Goal: Task Accomplishment & Management: Complete application form

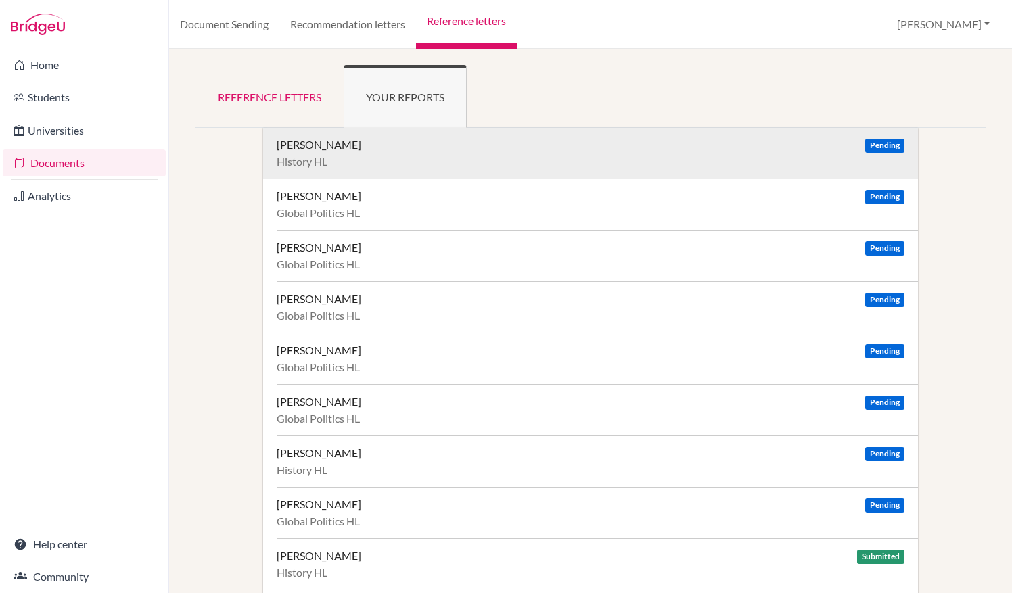
click at [527, 143] on div "Berg, Casey Pending" at bounding box center [591, 145] width 628 height 14
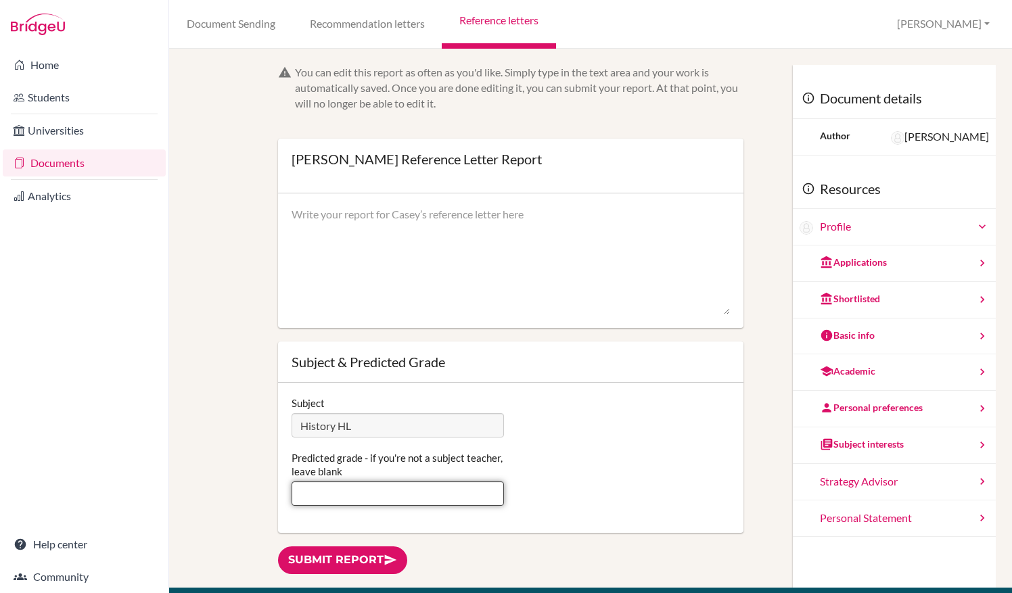
click at [447, 493] on input "Predicted grade - if you're not a subject teacher, leave blank" at bounding box center [398, 494] width 212 height 24
type input "7"
click at [420, 254] on textarea at bounding box center [511, 261] width 439 height 108
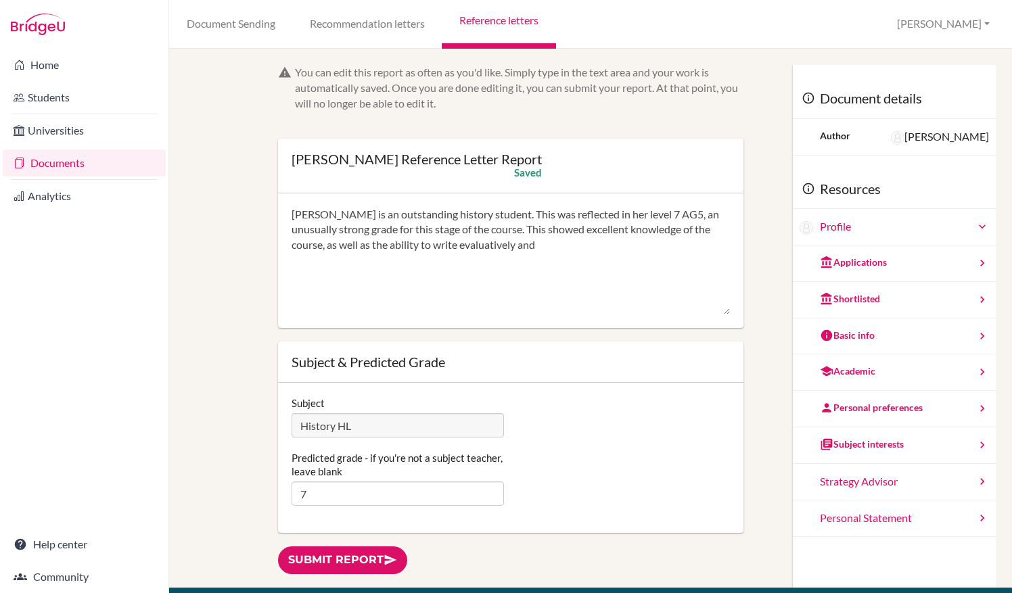
drag, startPoint x: 441, startPoint y: 238, endPoint x: 365, endPoint y: 269, distance: 81.9
click at [365, 269] on textarea "Casey is an outstanding history student. This was reflected in her level 7 AG5,…" at bounding box center [511, 261] width 439 height 108
click at [457, 242] on textarea "Casey is an outstanding history student. This was reflected in her level 7 AG5,…" at bounding box center [511, 261] width 439 height 108
click at [509, 250] on textarea "Casey is an outstanding history student. This was reflected in her level 7 AG5,…" at bounding box center [511, 261] width 439 height 108
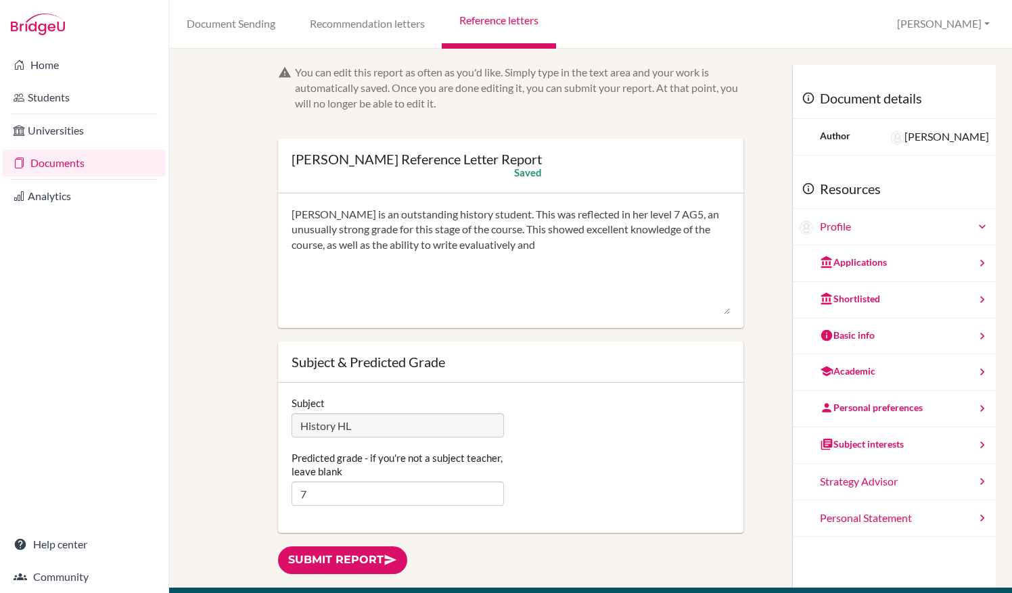
drag, startPoint x: 509, startPoint y: 250, endPoint x: 420, endPoint y: 252, distance: 88.7
click at [420, 252] on textarea "Casey is an outstanding history student. This was reflected in her level 7 AG5,…" at bounding box center [511, 261] width 439 height 108
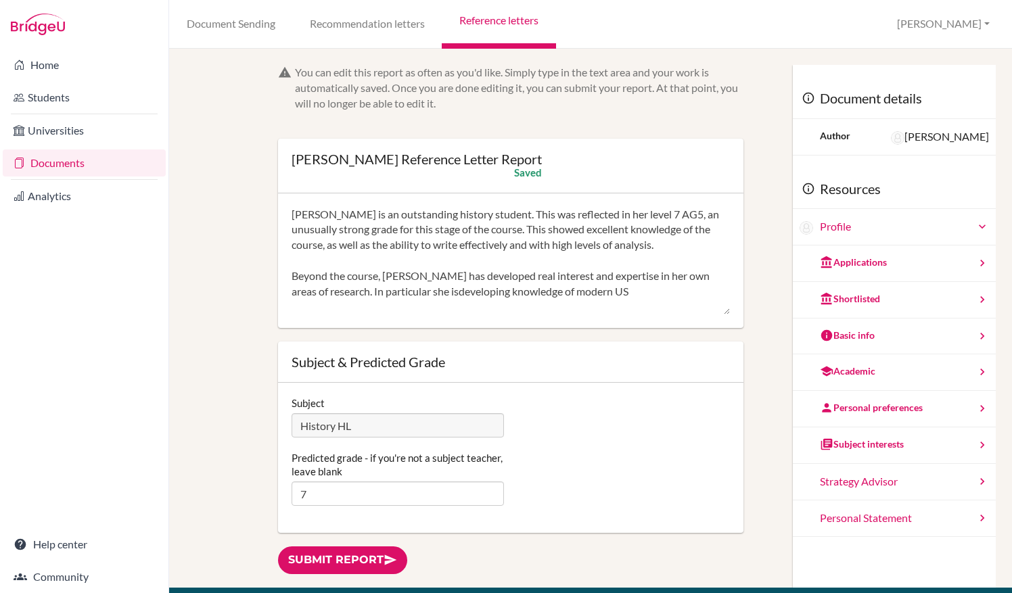
click at [425, 292] on textarea "Casey is an outstanding history student. This was reflected in her level 7 AG5,…" at bounding box center [511, 261] width 439 height 108
click at [420, 294] on textarea "Casey is an outstanding history student. This was reflected in her level 7 AG5,…" at bounding box center [511, 261] width 439 height 108
click at [630, 292] on textarea "Casey is an outstanding history student. This was reflected in her level 7 AG5,…" at bounding box center [511, 261] width 439 height 108
click at [721, 285] on textarea "Casey is an outstanding history student. This was reflected in her level 7 AG5,…" at bounding box center [511, 261] width 439 height 108
click at [467, 310] on textarea "Casey is an outstanding history student. This was reflected in her level 7 AG5,…" at bounding box center [511, 261] width 439 height 108
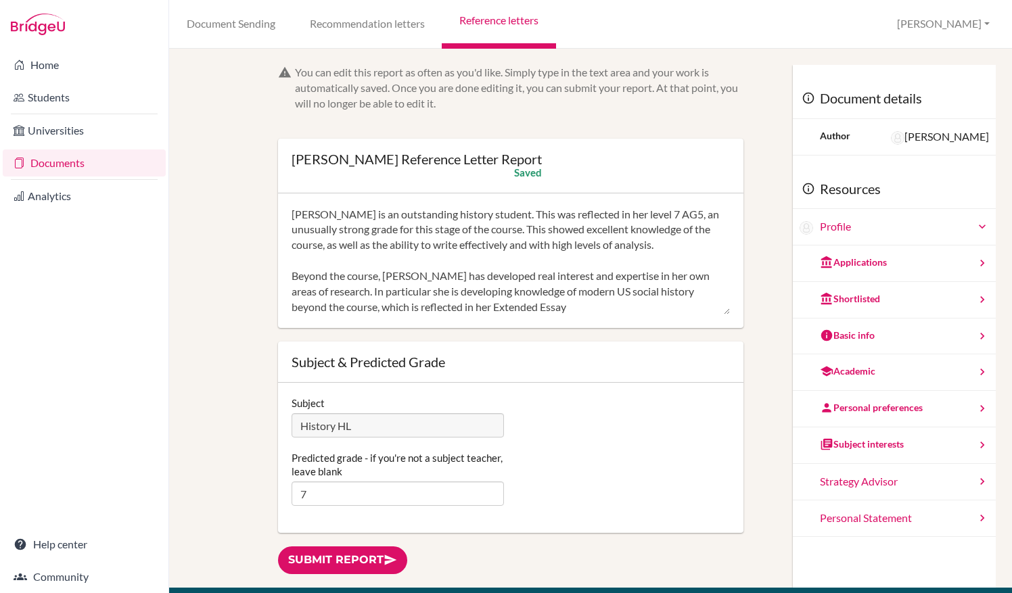
click at [551, 305] on textarea "Casey is an outstanding history student. This was reflected in her level 7 AG5,…" at bounding box center [511, 261] width 439 height 108
type textarea "Casey is an outstanding history student. This was reflected in her level 7 AG5,…"
drag, startPoint x: 365, startPoint y: 549, endPoint x: 364, endPoint y: 556, distance: 6.9
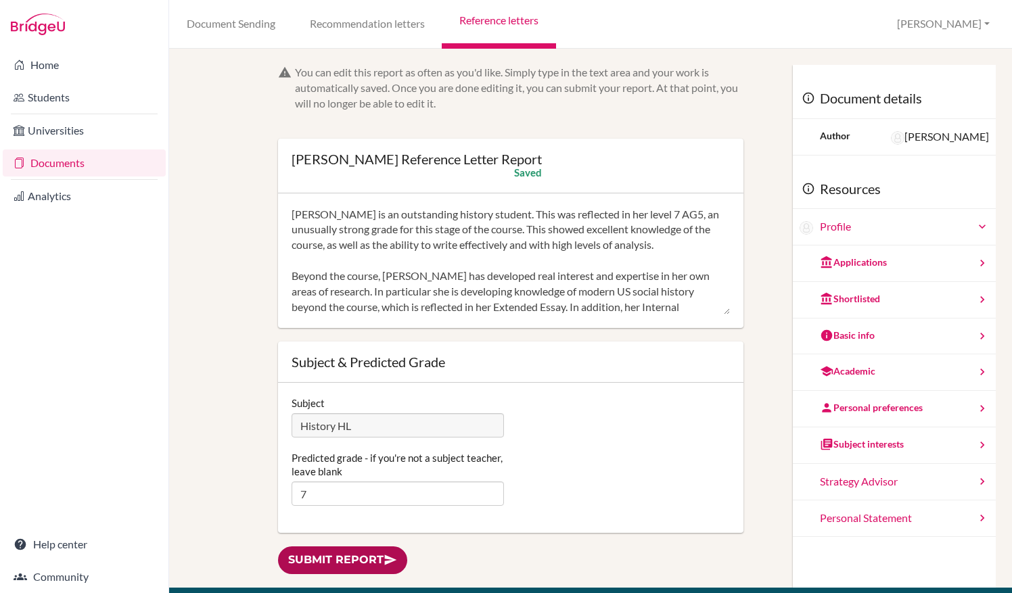
click at [365, 549] on link "Submit report" at bounding box center [342, 561] width 129 height 28
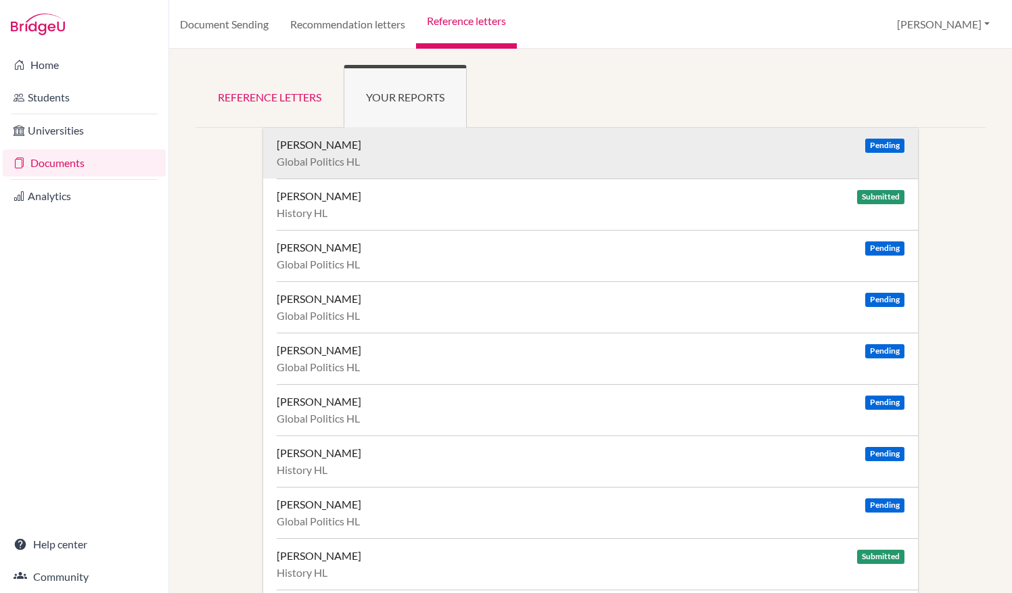
click at [558, 159] on div "Global Politics HL" at bounding box center [591, 162] width 628 height 14
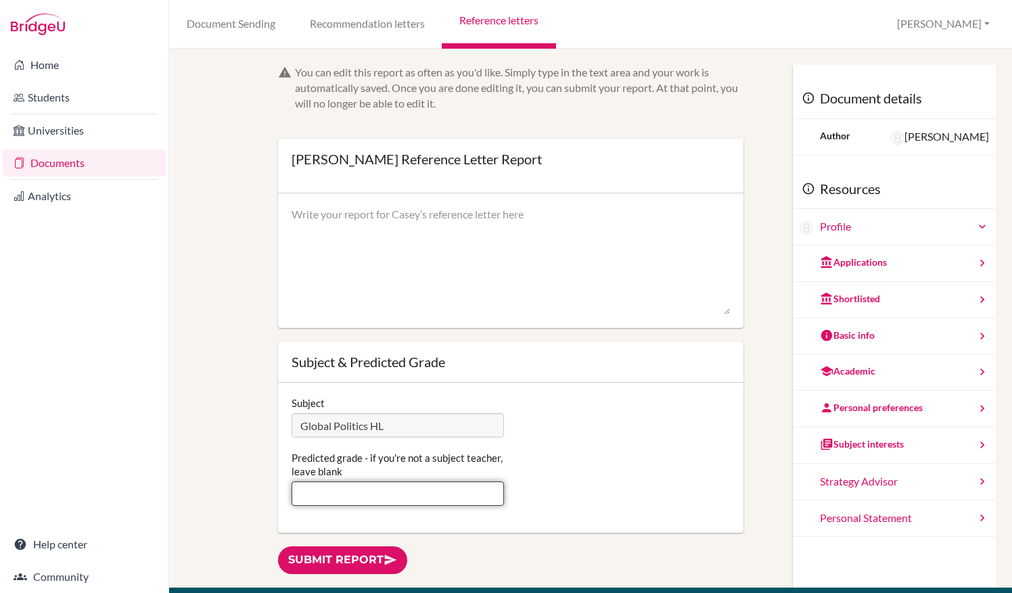
click at [370, 490] on input "Predicted grade - if you're not a subject teacher, leave blank" at bounding box center [398, 494] width 212 height 24
type input "7"
click at [455, 231] on textarea at bounding box center [511, 261] width 439 height 108
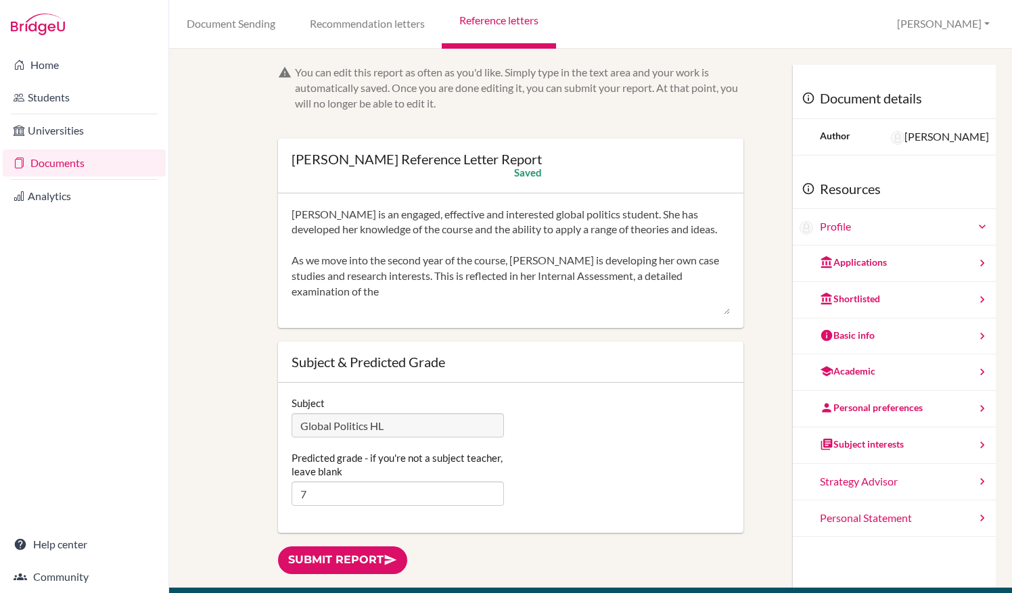
click at [240, 334] on div "You can edit this report as often as you'd like. Simply type in the text area a…" at bounding box center [590, 326] width 797 height 523
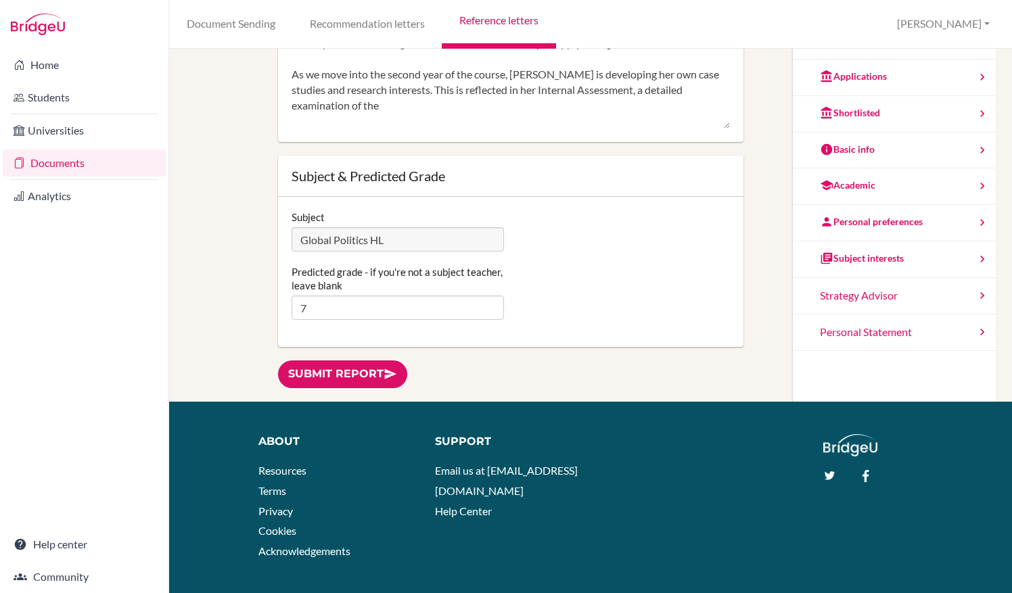
scroll to position [215, 0]
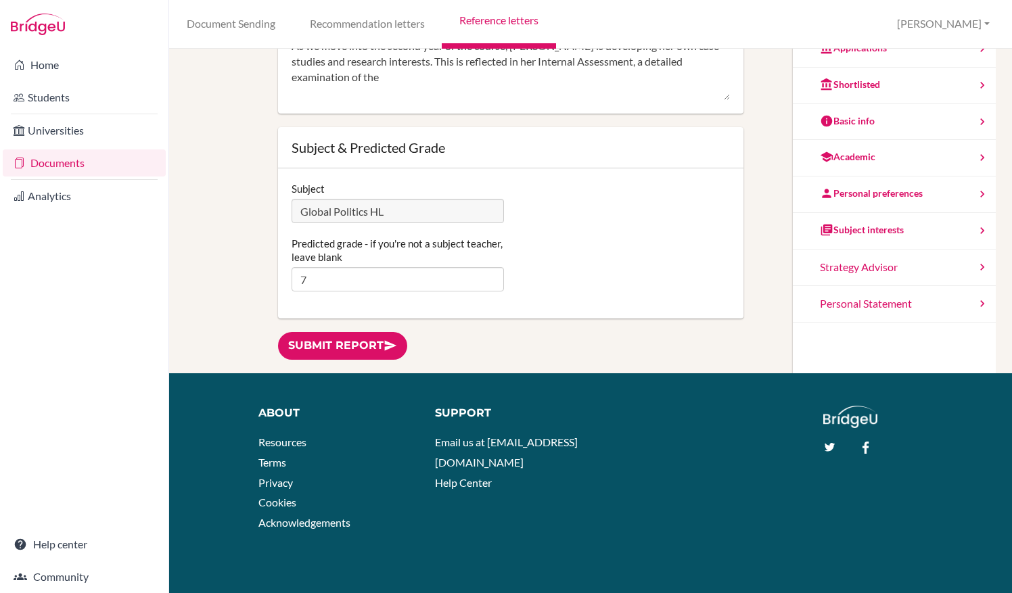
click at [313, 75] on textarea "Casey is an engaged, effective and interested global politics student. She has …" at bounding box center [511, 47] width 439 height 108
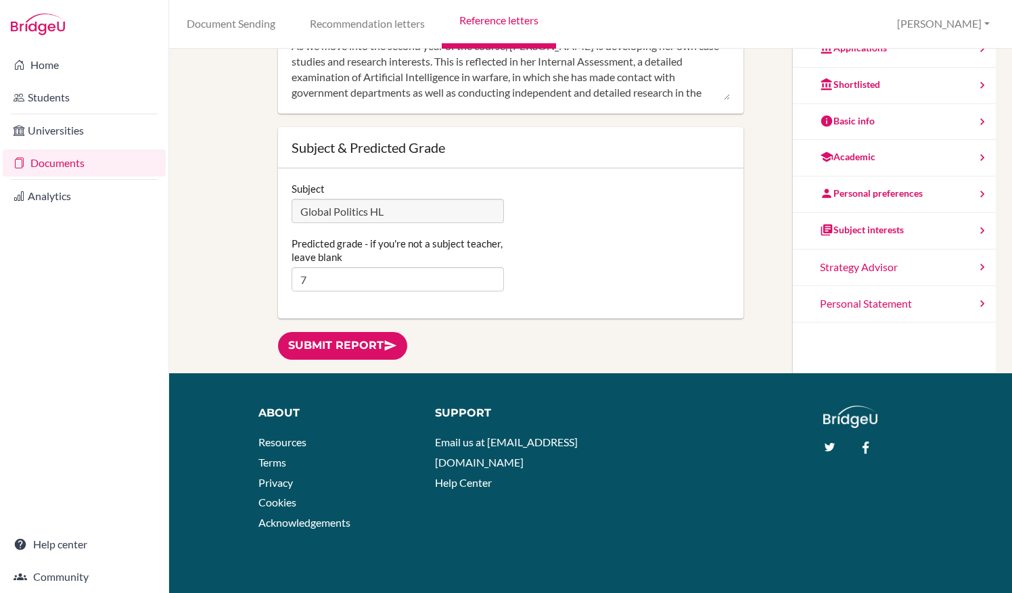
click at [623, 96] on textarea "Casey is an engaged, effective and interested global politics student. She has …" at bounding box center [511, 47] width 439 height 108
click at [694, 92] on textarea "Casey is an engaged, effective and interested global politics student. She has …" at bounding box center [511, 47] width 439 height 108
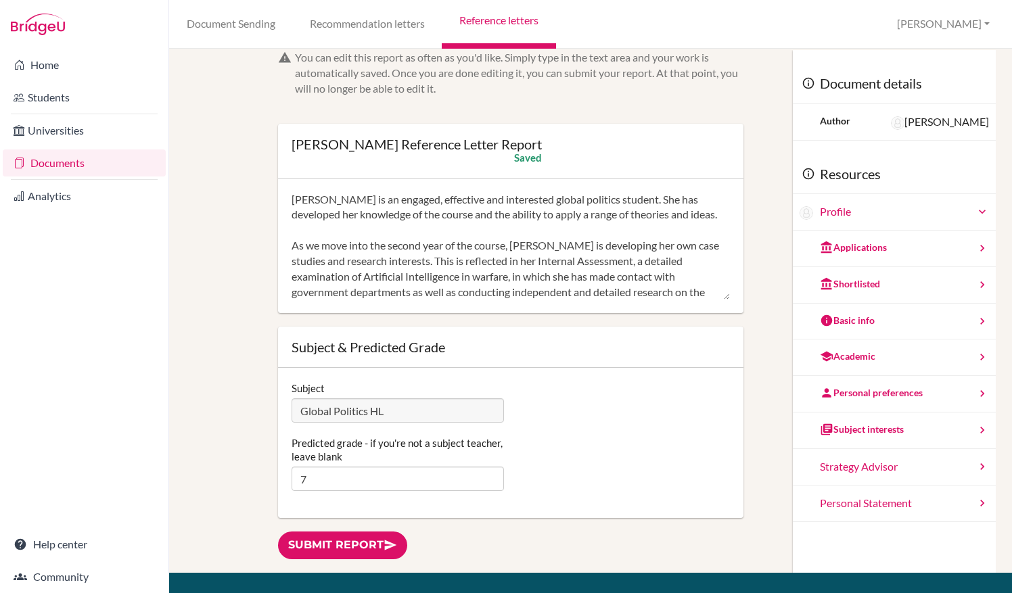
scroll to position [0, 0]
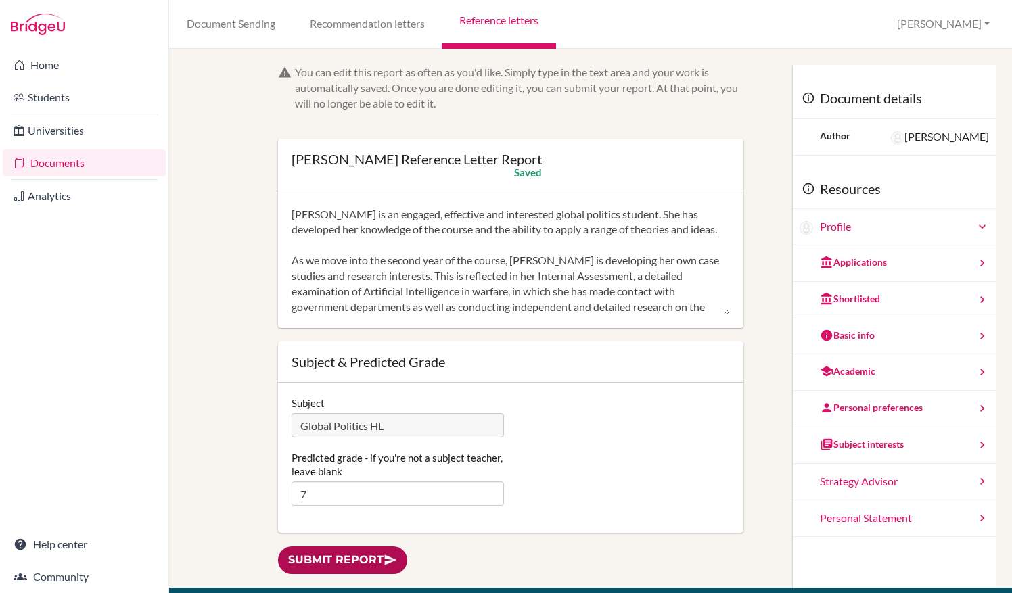
type textarea "Casey is an engaged, effective and interested global politics student. She has …"
click at [337, 566] on link "Submit report" at bounding box center [342, 561] width 129 height 28
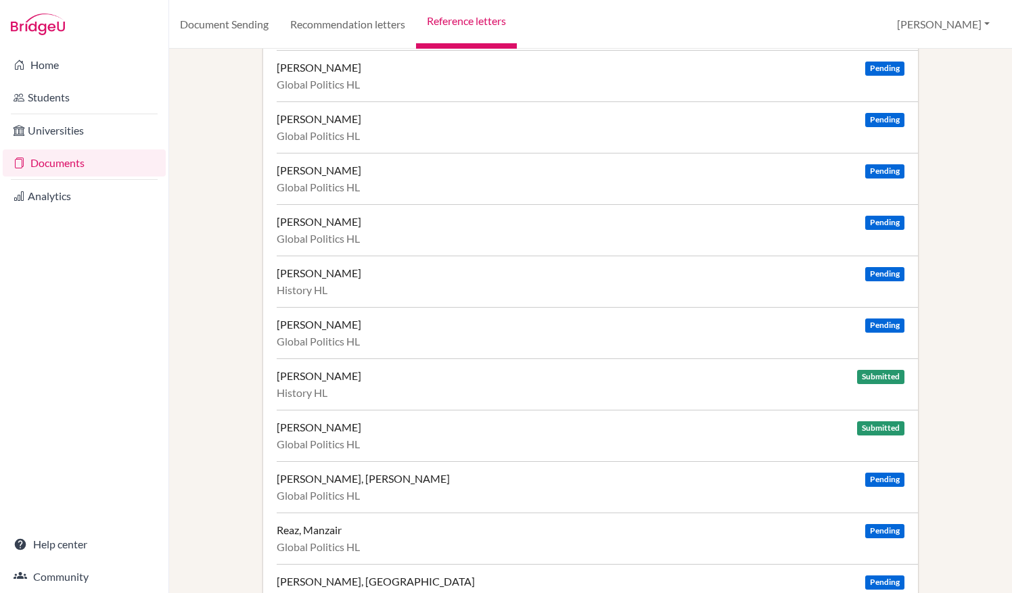
scroll to position [150, 0]
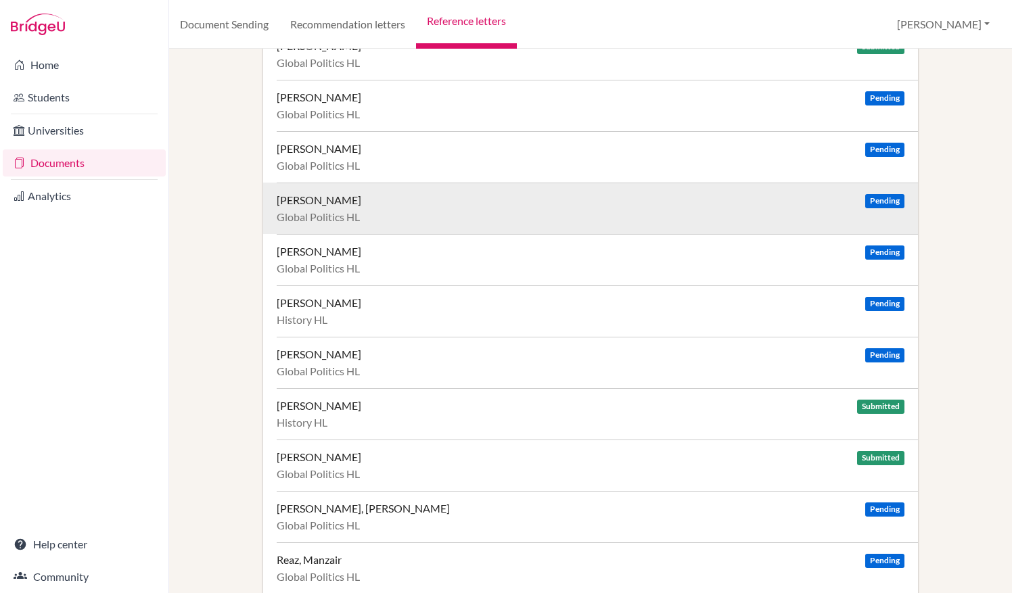
click at [457, 205] on div "[PERSON_NAME] Pending" at bounding box center [591, 201] width 628 height 14
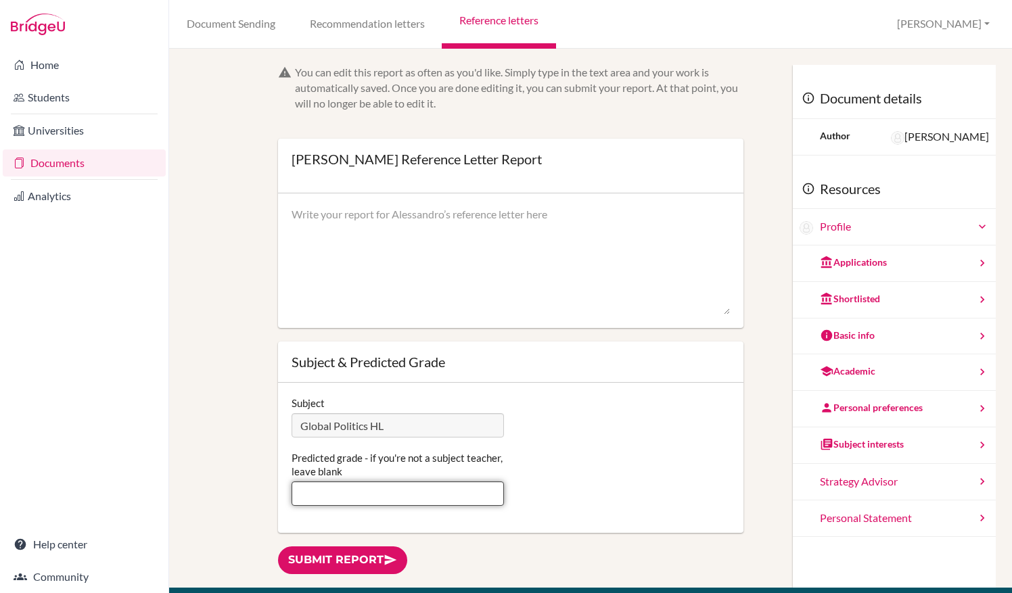
click at [396, 491] on input "Predicted grade - if you're not a subject teacher, leave blank" at bounding box center [398, 494] width 212 height 24
type input "7"
click at [456, 291] on textarea at bounding box center [511, 261] width 439 height 108
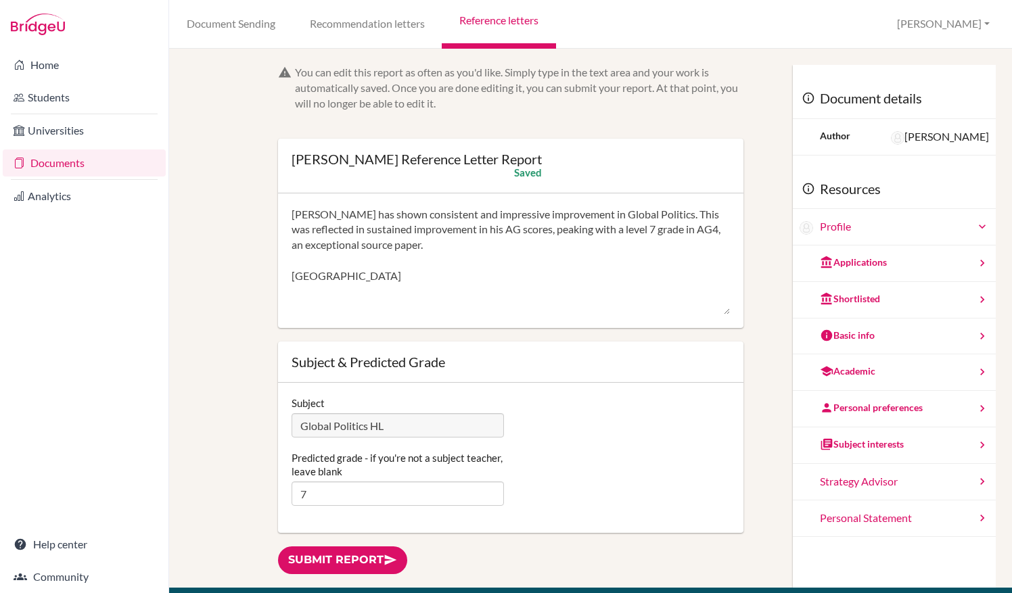
drag, startPoint x: 321, startPoint y: 277, endPoint x: 309, endPoint y: 277, distance: 12.2
click at [309, 277] on textarea "[PERSON_NAME] has shown consistent and impressive improvement in Global Politic…" at bounding box center [511, 261] width 439 height 108
click at [304, 275] on textarea "[PERSON_NAME] has shown consistent and impressive improvement in Global Politic…" at bounding box center [511, 261] width 439 height 108
click at [333, 277] on textarea "[PERSON_NAME] has shown consistent and impressive improvement in Global Politic…" at bounding box center [511, 261] width 439 height 108
click at [344, 277] on textarea "Alessandro has shown consistent and impressive improvement in Global Politics. …" at bounding box center [511, 261] width 439 height 108
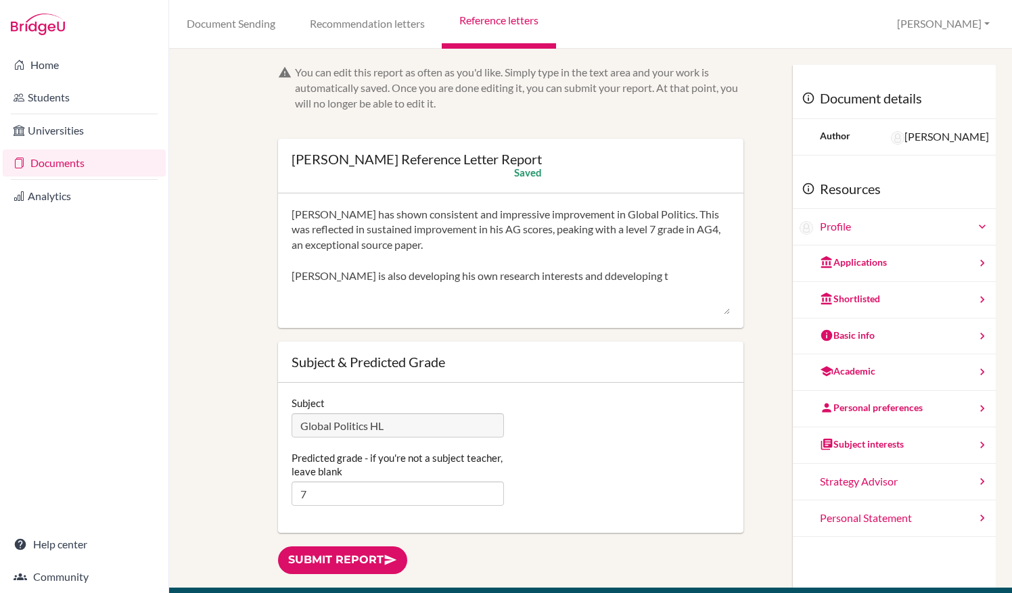
click at [587, 269] on textarea "Alessandro has shown consistent and impressive improvement in Global Politics. …" at bounding box center [511, 261] width 439 height 108
click at [649, 269] on textarea "Alessandro has shown consistent and impressive improvement in Global Politics. …" at bounding box center [511, 261] width 439 height 108
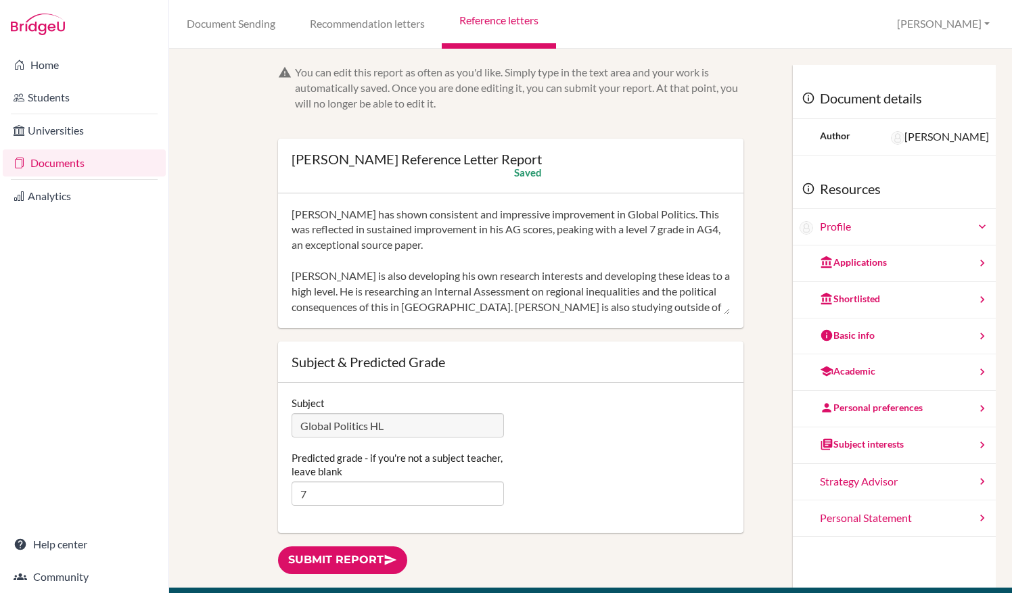
scroll to position [14, 0]
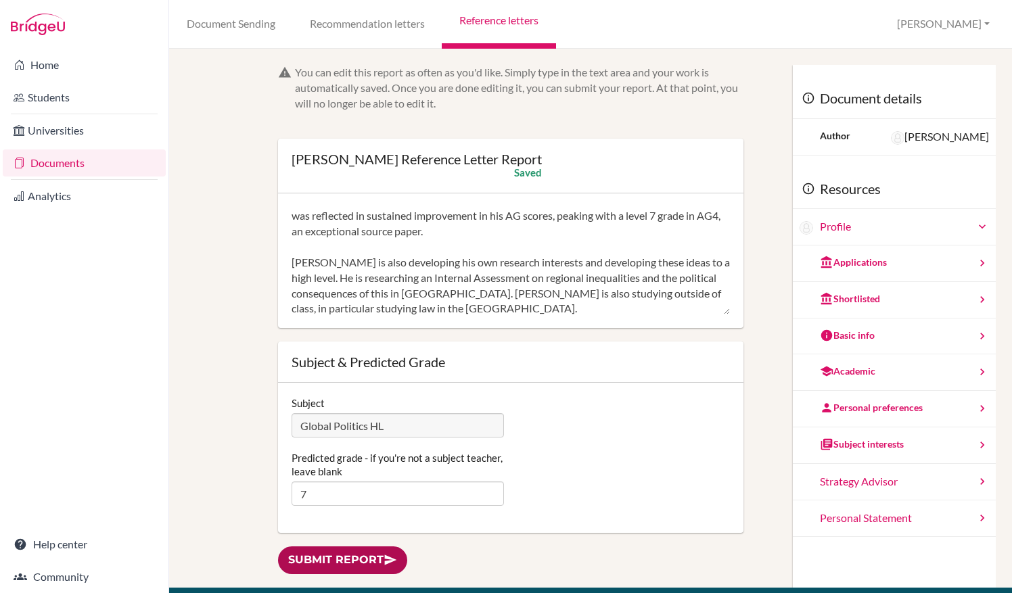
type textarea "Alessandro has shown consistent and impressive improvement in Global Politics. …"
click at [375, 561] on link "Submit report" at bounding box center [342, 561] width 129 height 28
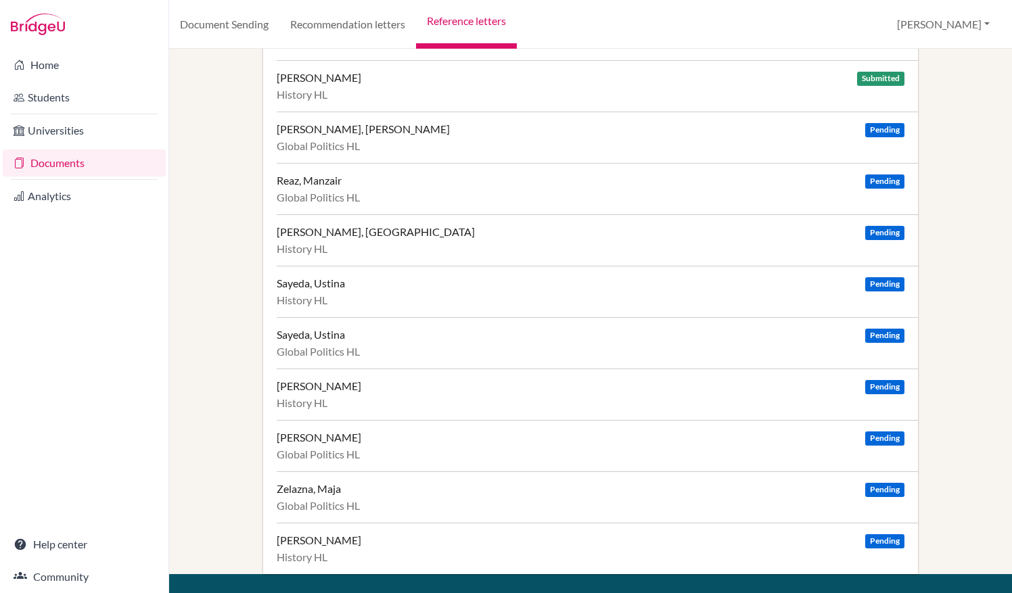
scroll to position [533, 0]
